Goal: Task Accomplishment & Management: Complete application form

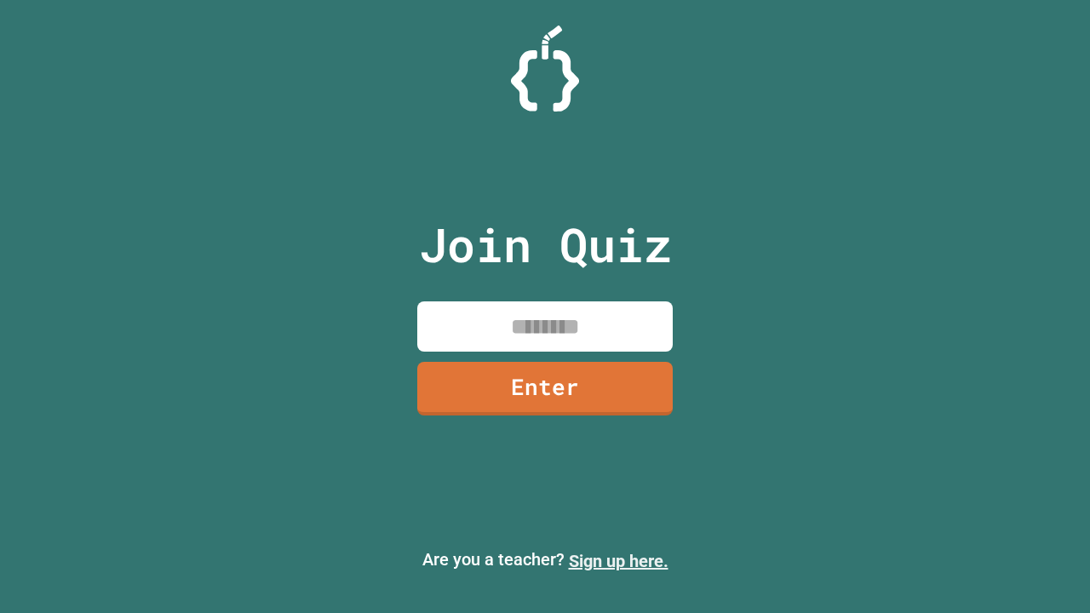
click at [618, 561] on link "Sign up here." at bounding box center [619, 561] width 100 height 20
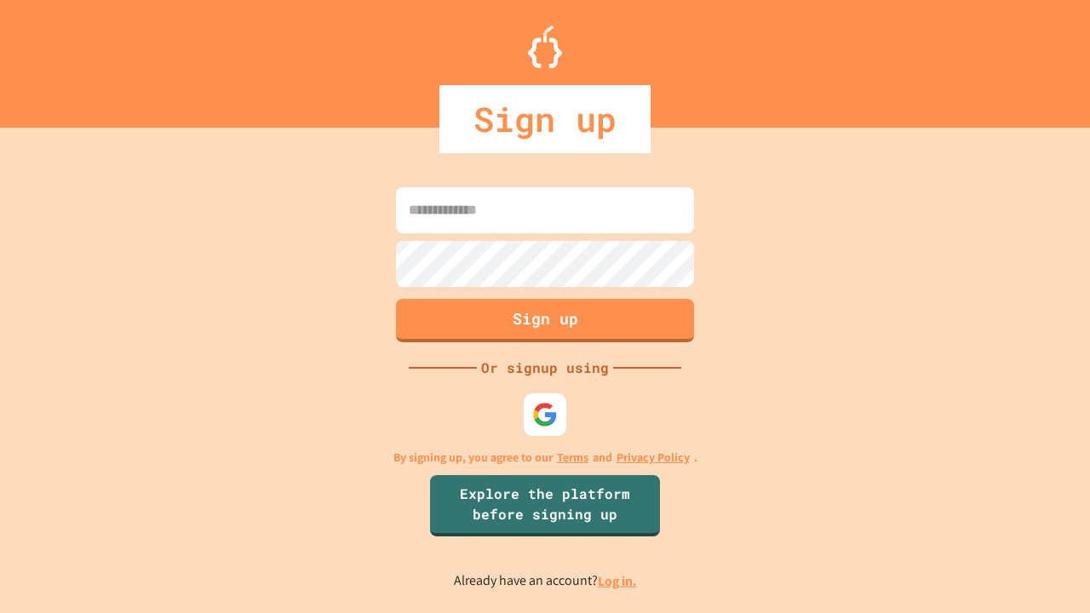
click at [618, 581] on link "Log in." at bounding box center [617, 581] width 39 height 18
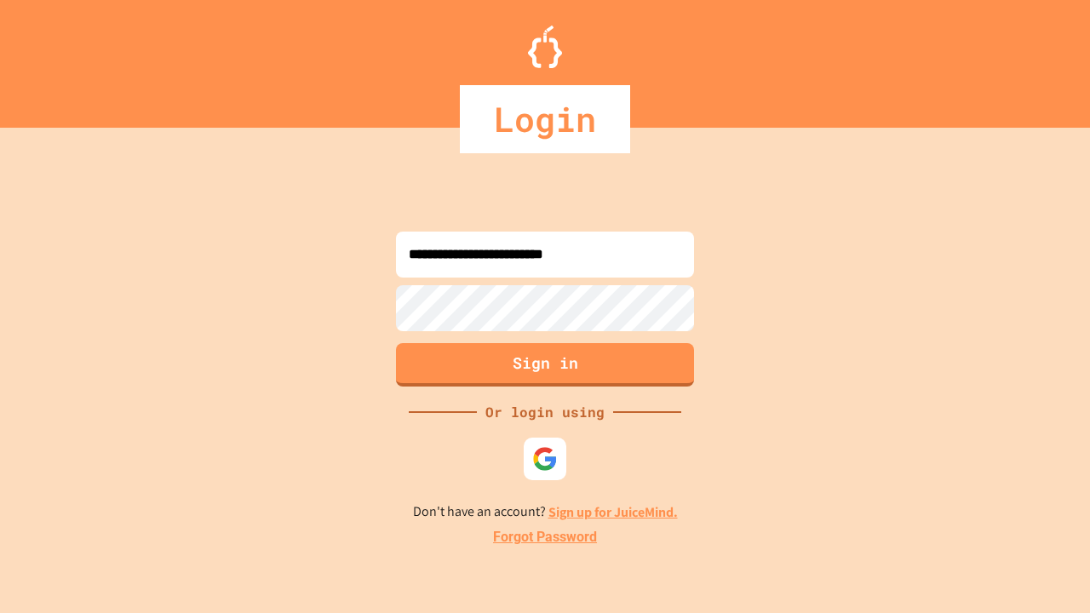
type input "**********"
